Goal: Navigation & Orientation: Find specific page/section

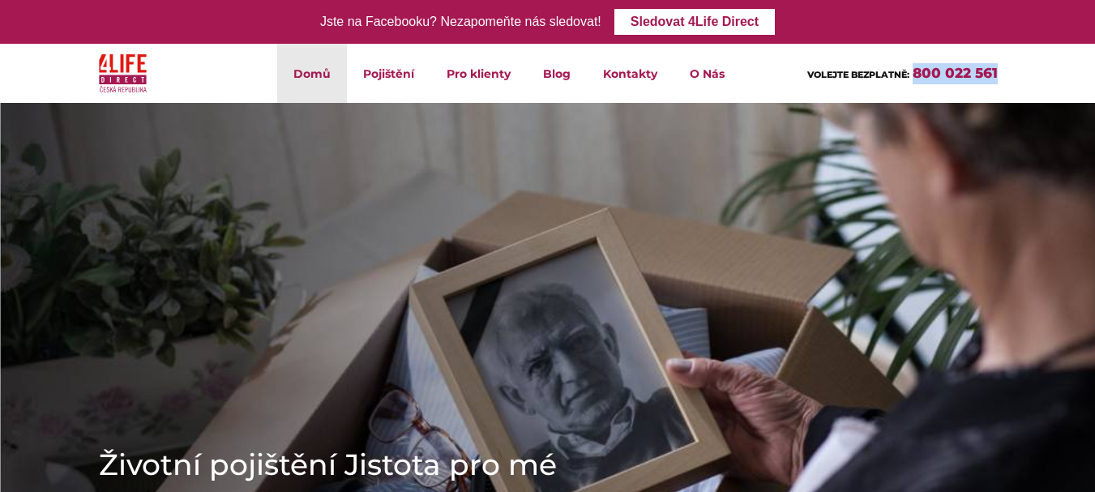
click at [912, 85] on header "Domů Pojištění Životní pojištění Úrazové pojištění Zabezpečení při nehodě Lékař…" at bounding box center [547, 73] width 1095 height 59
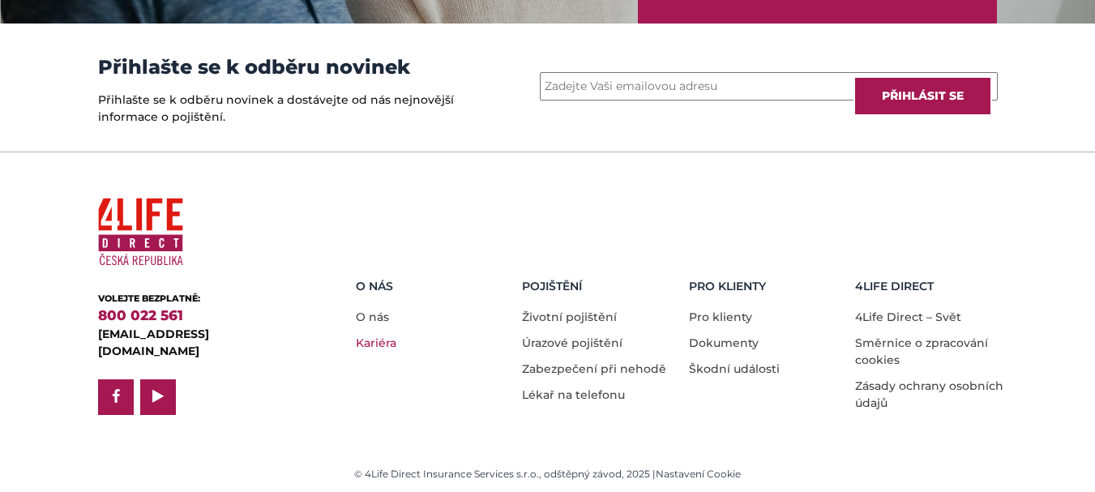
click at [373, 337] on link "Kariéra" at bounding box center [376, 342] width 41 height 15
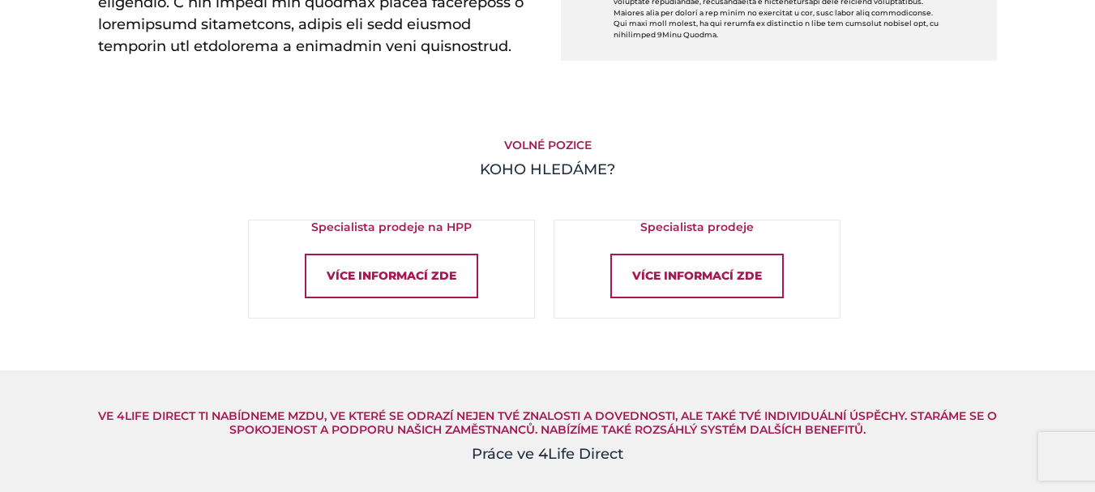
scroll to position [1053, 0]
